Goal: Find specific page/section: Find specific page/section

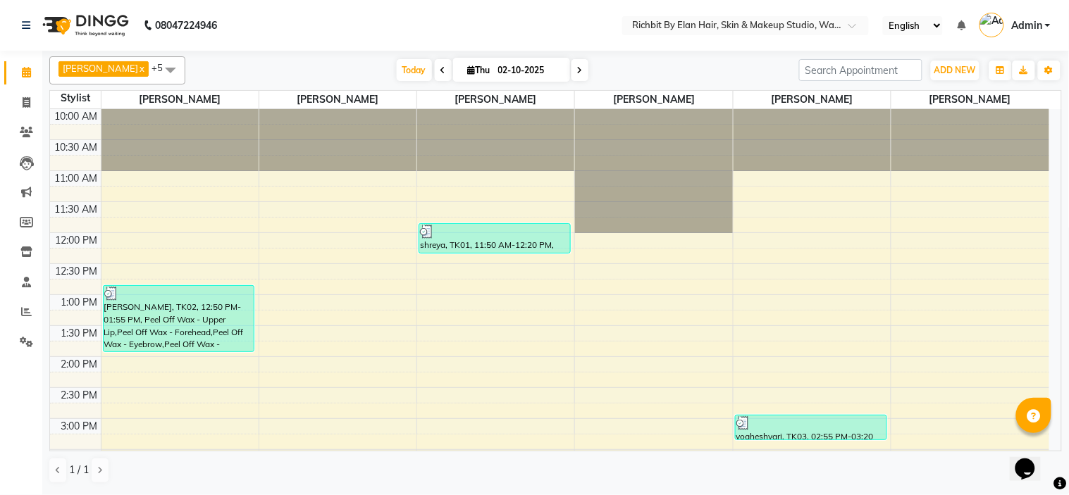
scroll to position [391, 0]
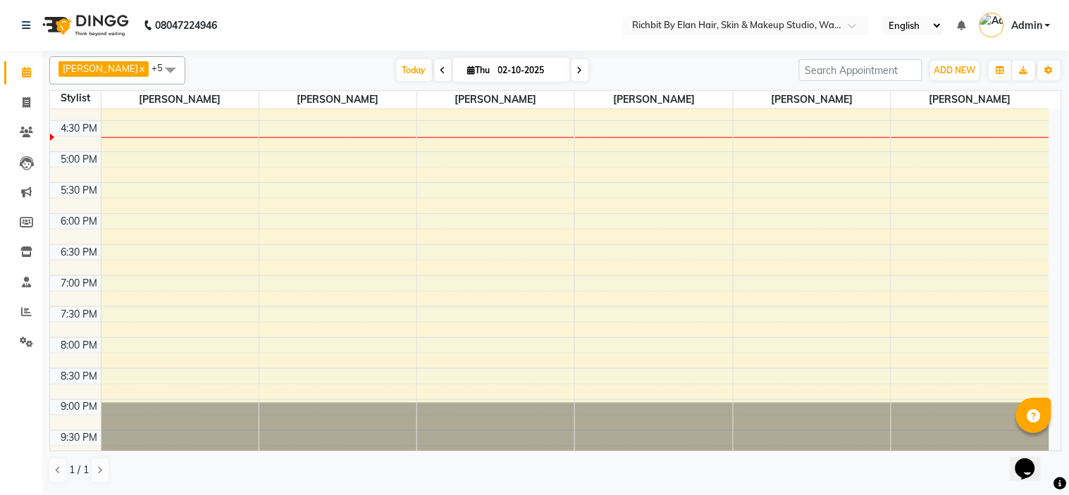
click at [577, 69] on icon at bounding box center [580, 70] width 6 height 8
type input "03-10-2025"
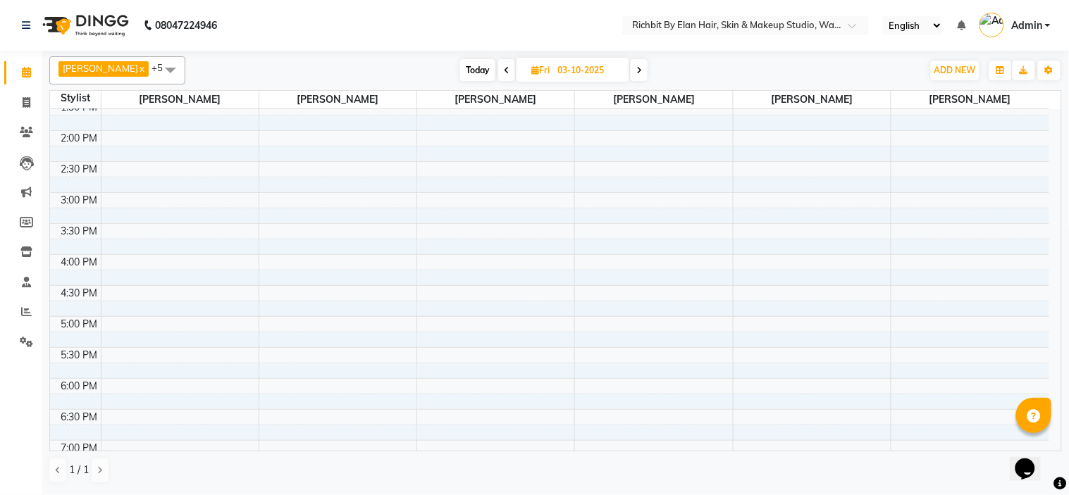
scroll to position [235, 0]
